Goal: Task Accomplishment & Management: Use online tool/utility

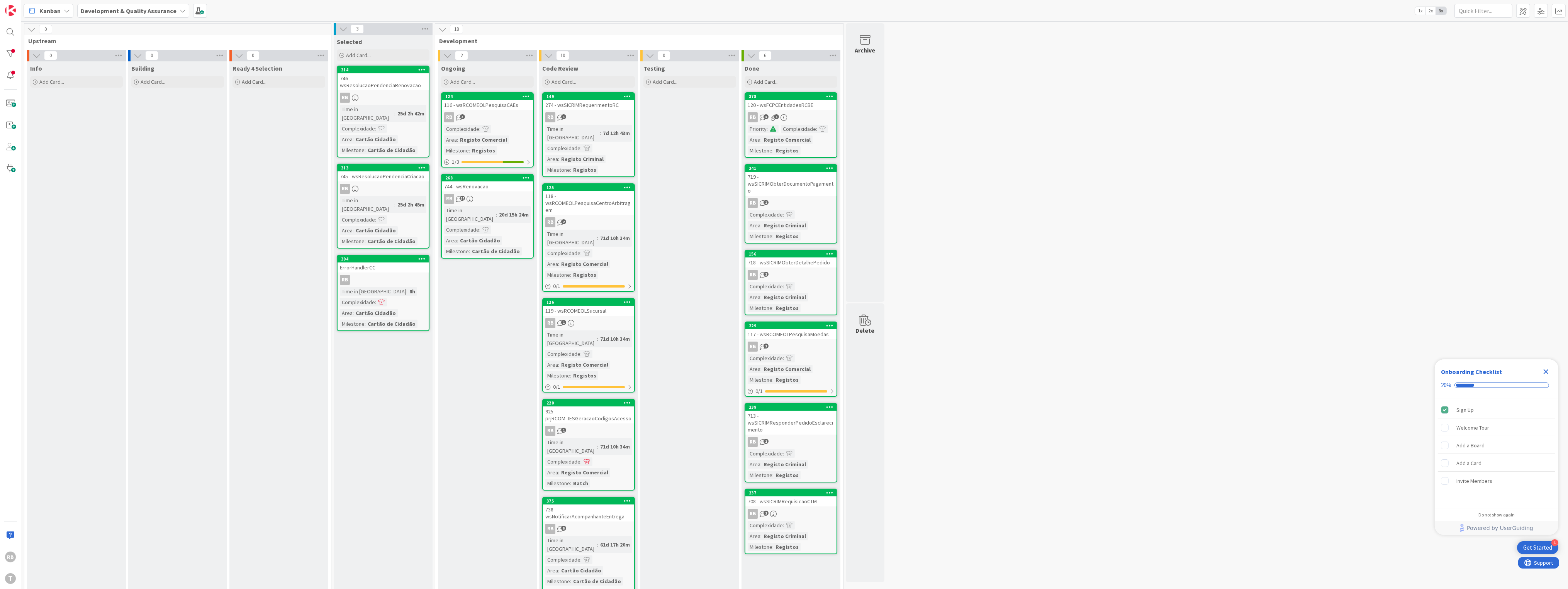
click at [483, 121] on div "RB 3" at bounding box center [487, 117] width 91 height 10
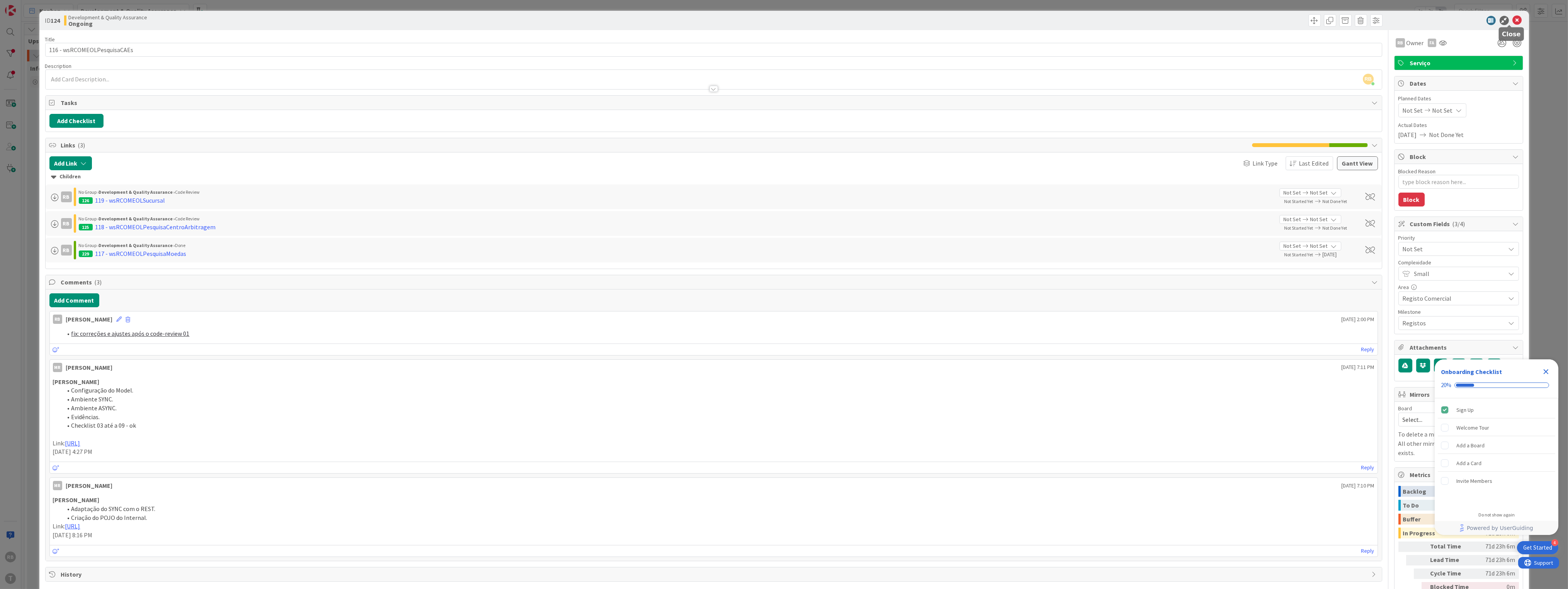
click at [1512, 22] on icon at bounding box center [1517, 20] width 10 height 10
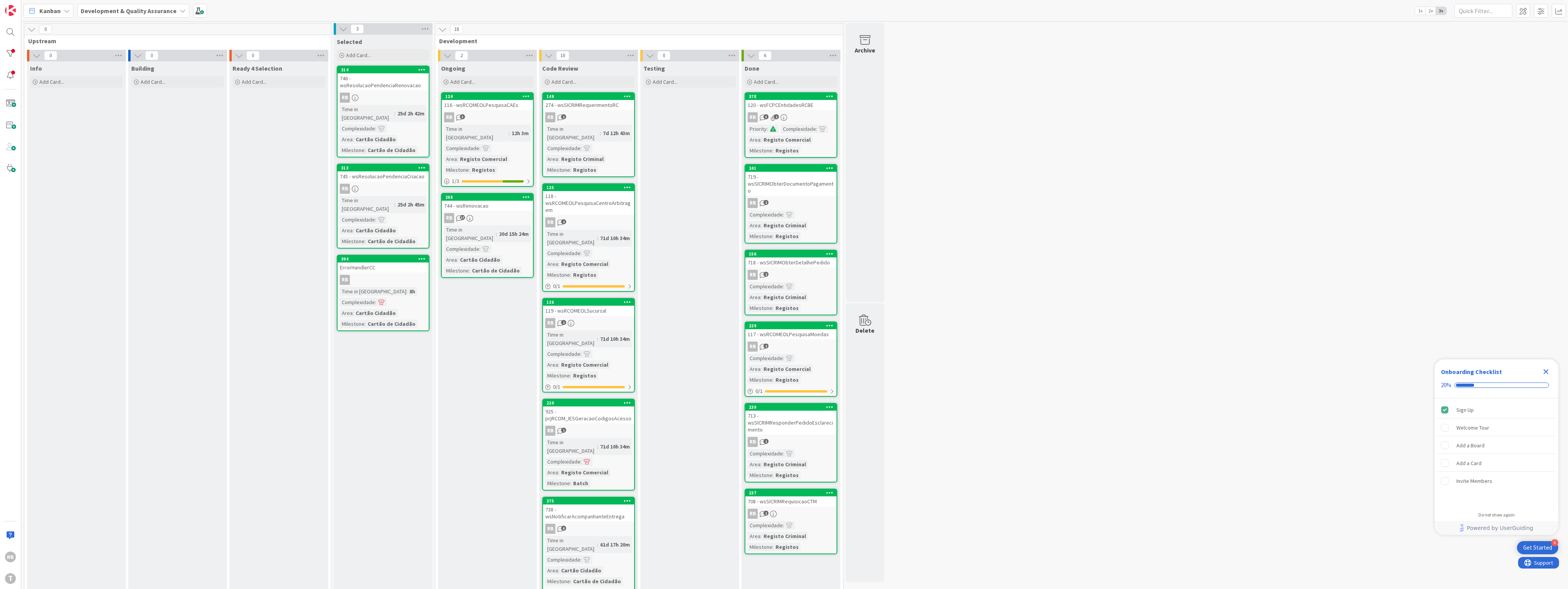
click at [495, 115] on div "RB 3" at bounding box center [487, 117] width 91 height 10
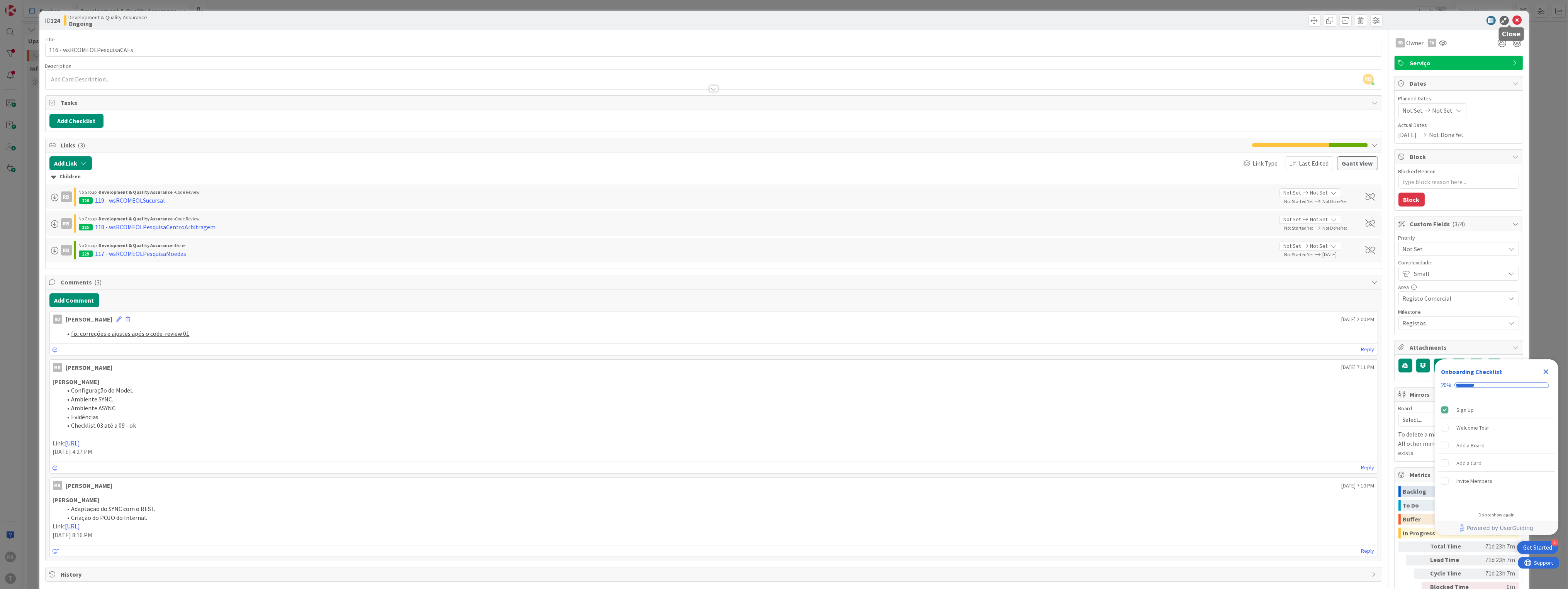
click at [1512, 21] on icon at bounding box center [1517, 20] width 10 height 10
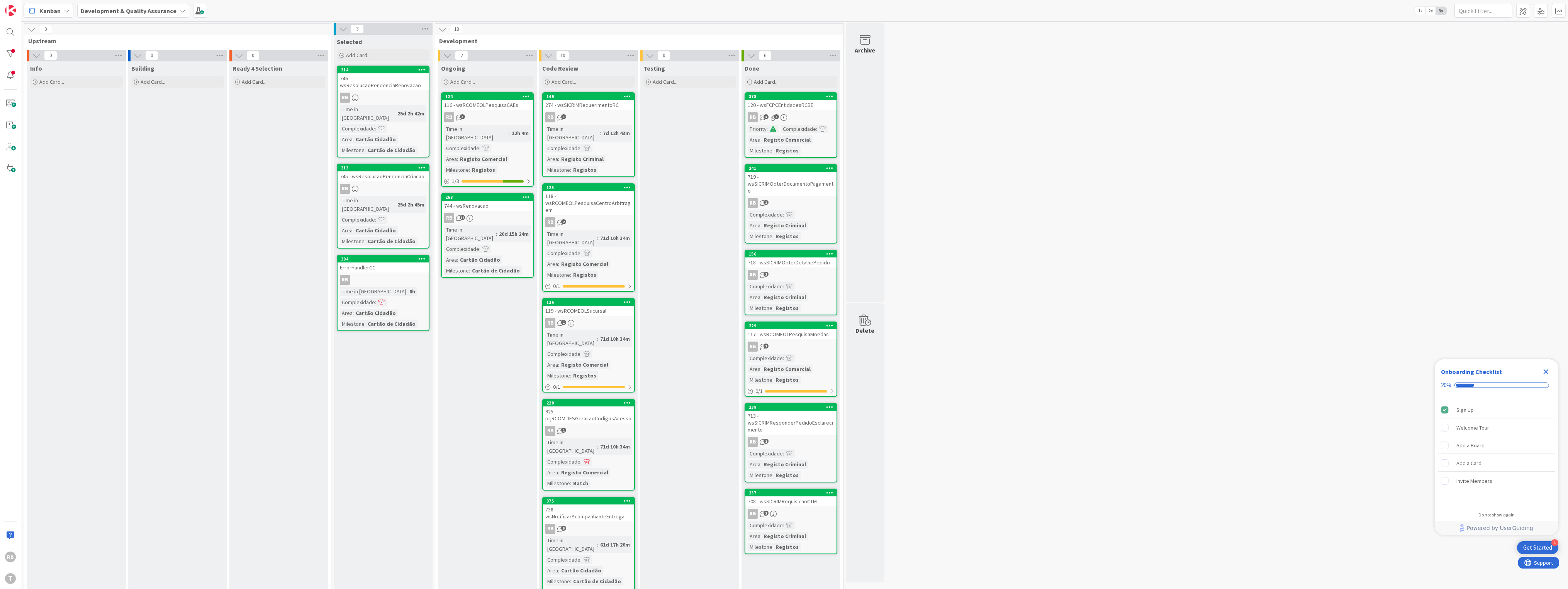
click at [490, 107] on div "116 - wsRCOMEOLPesquisaCAEs" at bounding box center [487, 105] width 91 height 10
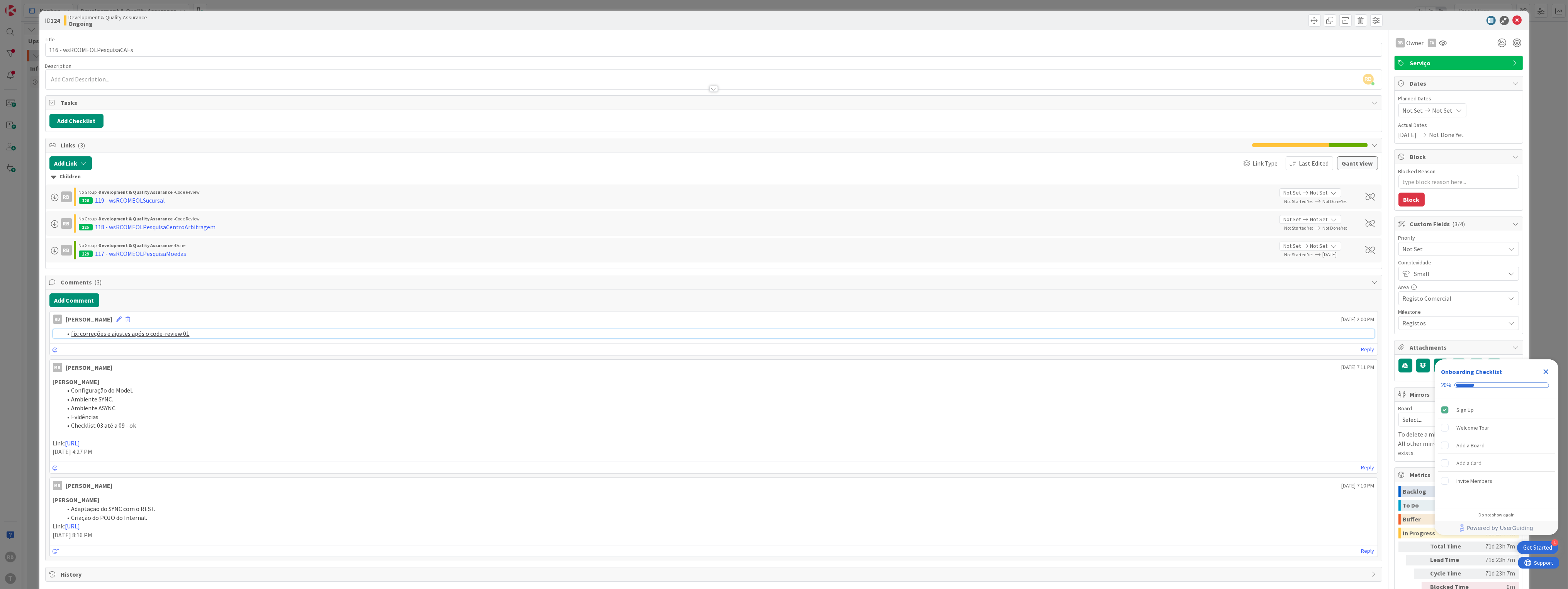
click at [143, 333] on link "fix: correções e ajustes após o code-review 01" at bounding box center [130, 334] width 118 height 8
click at [1512, 17] on icon at bounding box center [1517, 20] width 10 height 10
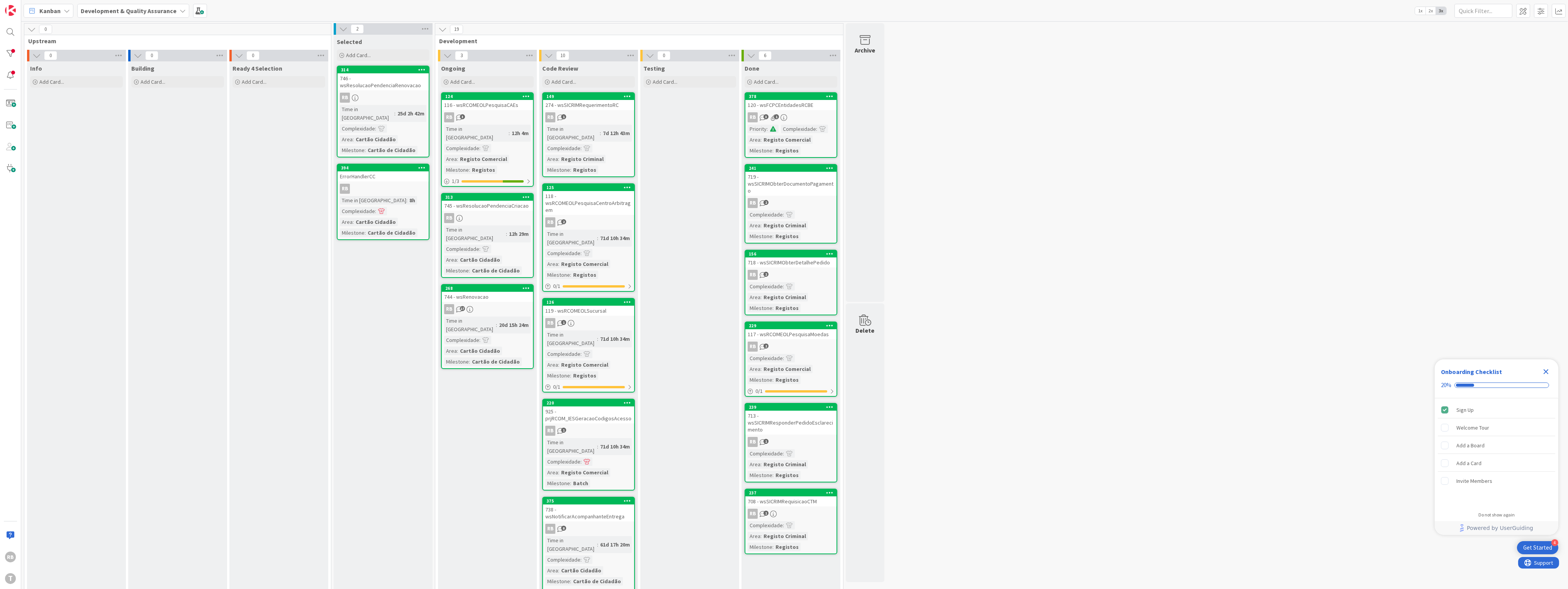
click at [375, 207] on span ":" at bounding box center [375, 211] width 1 height 8
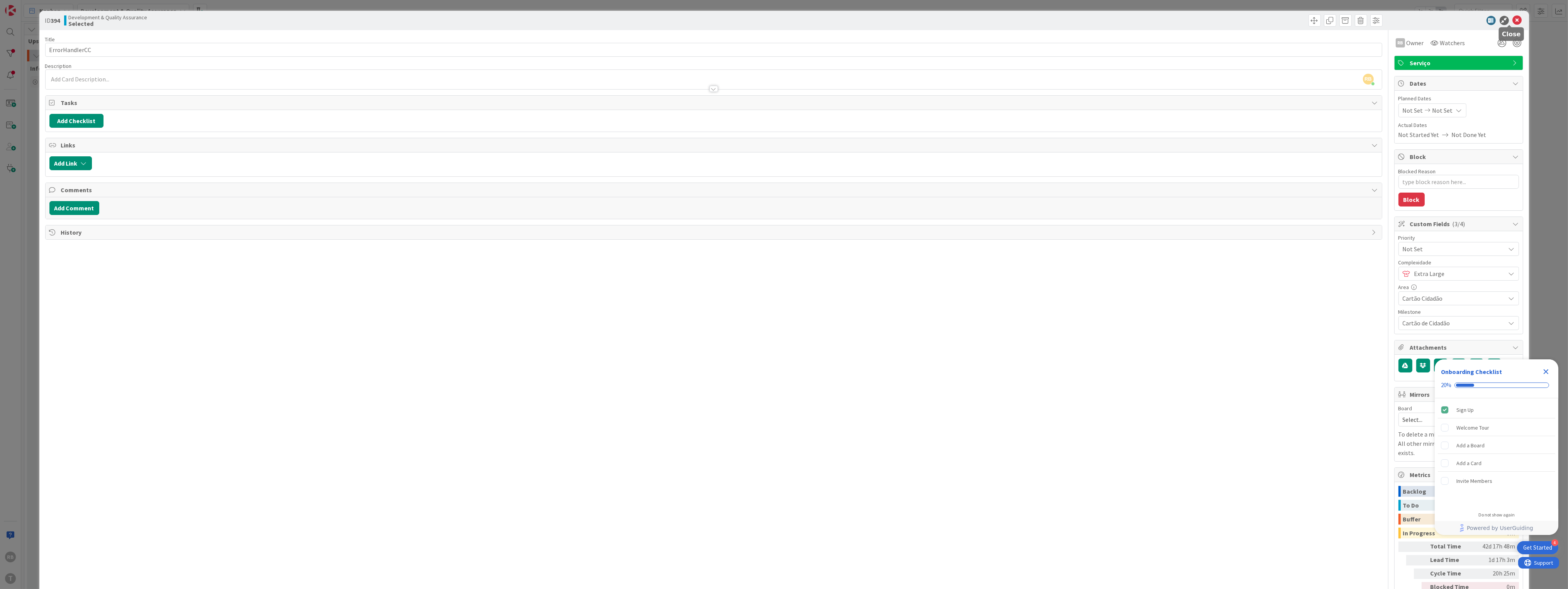
click at [1512, 17] on icon at bounding box center [1517, 20] width 10 height 10
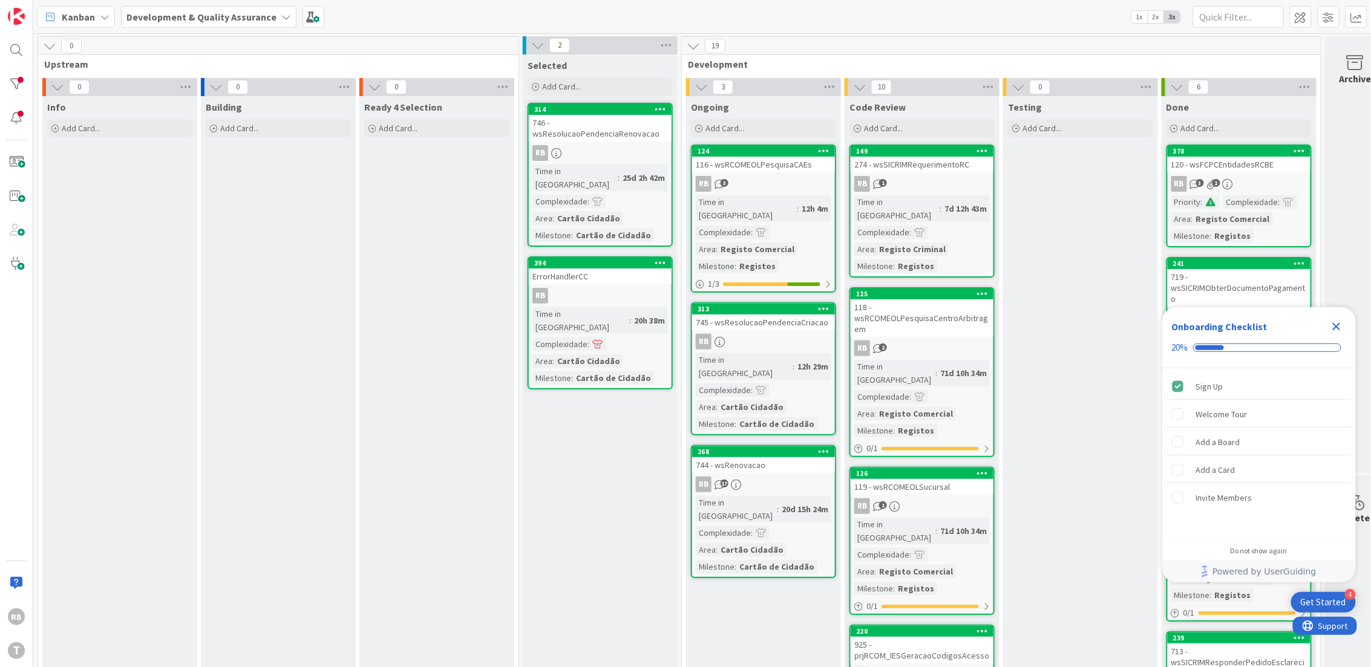
click at [769, 192] on link "124 116 - wsRCOMEOLPesquisaCAEs RB 3 Time in Column : 12h 4m Complexidade : Are…" at bounding box center [763, 219] width 145 height 148
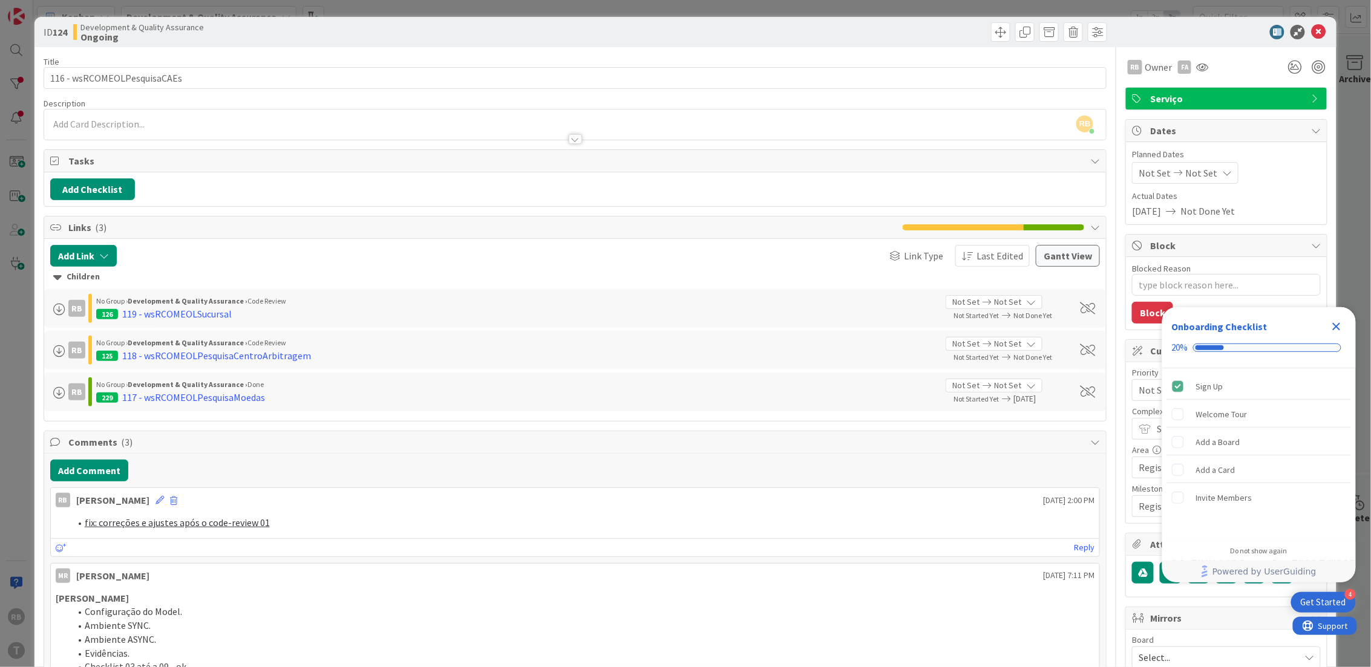
type textarea "x"
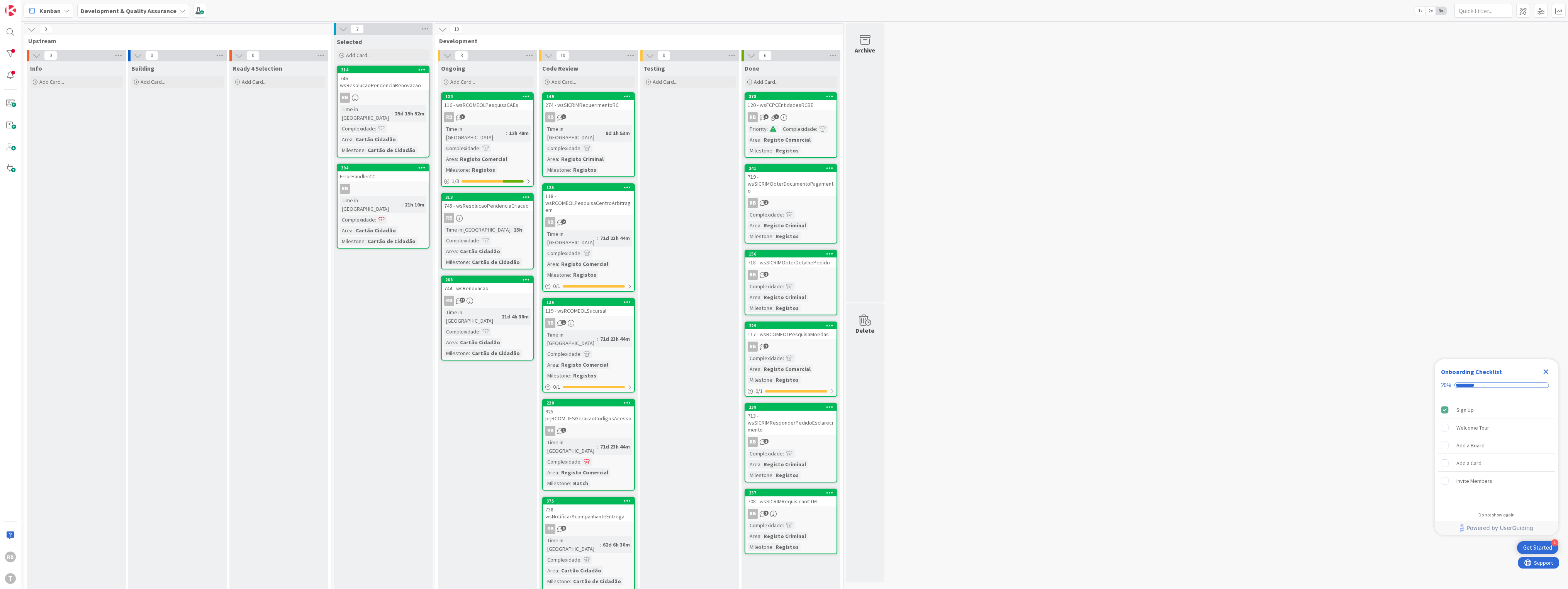
click at [1550, 373] on div "Close Checklist" at bounding box center [1545, 371] width 12 height 12
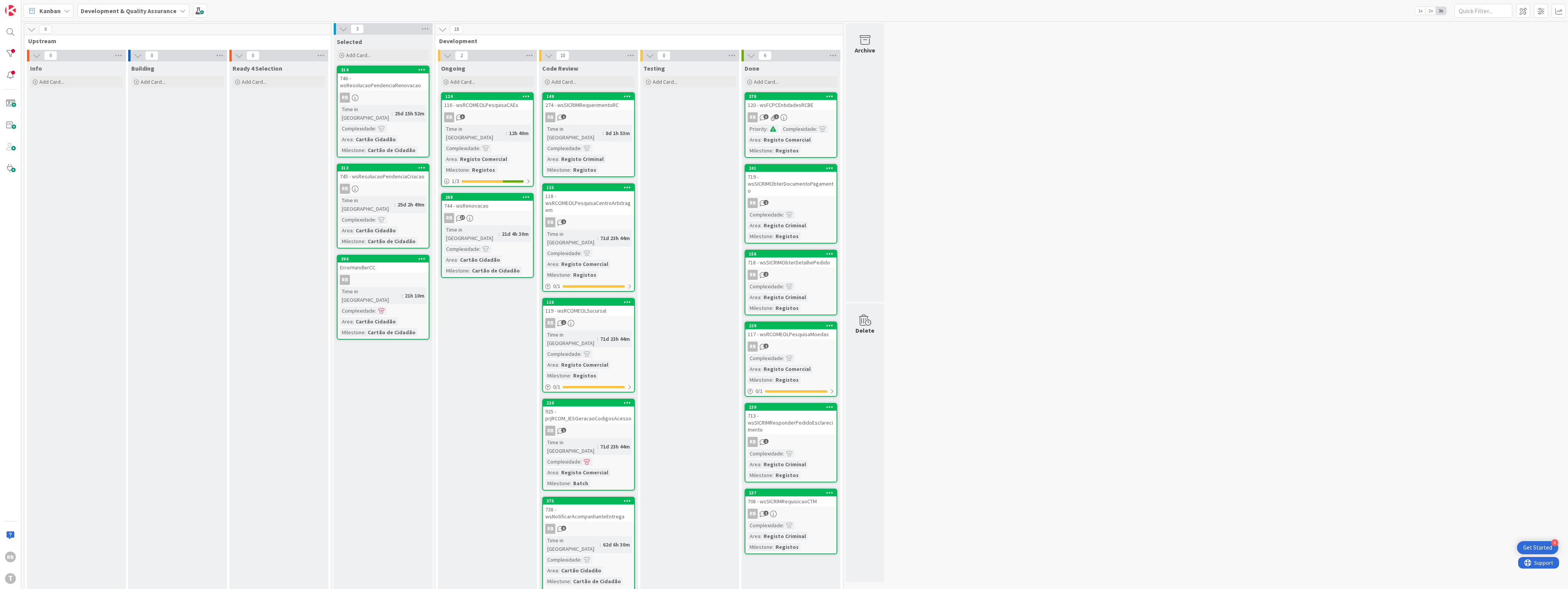
click at [489, 308] on div "Ongoing Add Card... 124 116 - wsRCOMEOLPesquisaCAEs RB 3 Time in Column : 12h 4…" at bounding box center [487, 575] width 99 height 1027
click at [283, 221] on div "Ready 4 Selection Add Card..." at bounding box center [278, 575] width 99 height 1027
click at [253, 290] on div "Ready 4 Selection Add Card..." at bounding box center [278, 575] width 99 height 1027
click at [1285, 274] on div "0 Upstream 0 Info Add Card... 0 Building Add Card... 0 Ready 4 Selection Add Ca…" at bounding box center [794, 560] width 1543 height 1074
